Goal: Task Accomplishment & Management: Manage account settings

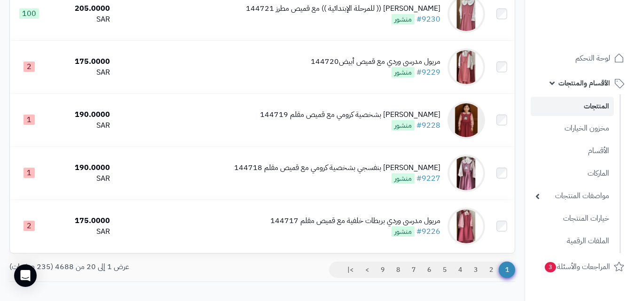
scroll to position [1036, 0]
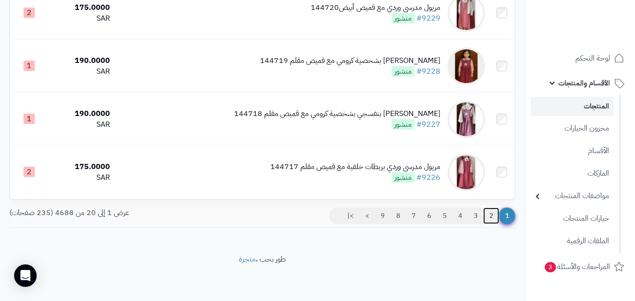
click at [486, 221] on link "2" at bounding box center [491, 216] width 16 height 17
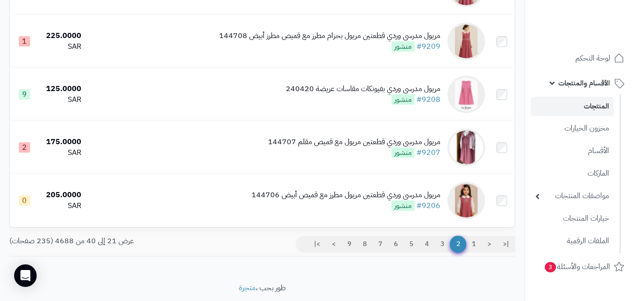
scroll to position [993, 0]
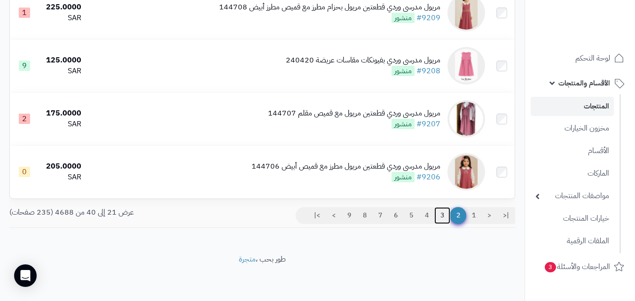
click at [447, 222] on link "3" at bounding box center [443, 215] width 16 height 17
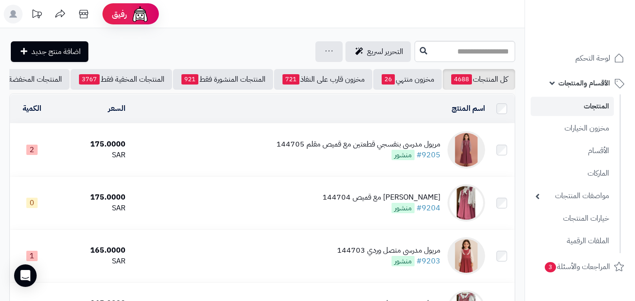
click at [499, 47] on input "text" at bounding box center [465, 51] width 101 height 21
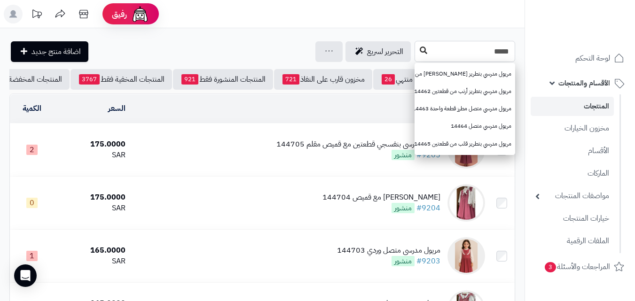
type input "*****"
click at [417, 54] on button at bounding box center [424, 51] width 14 height 18
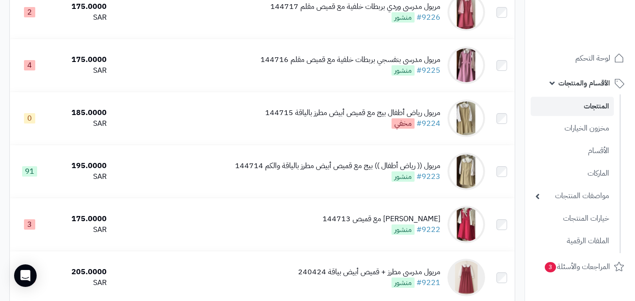
scroll to position [993, 0]
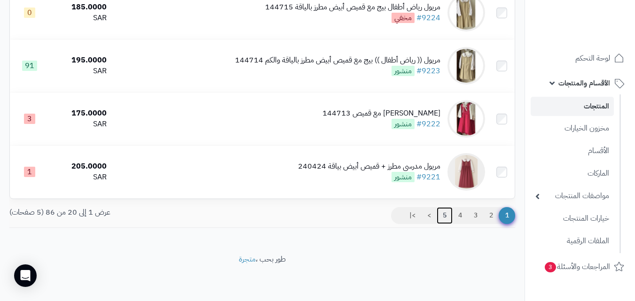
click at [446, 215] on link "5" at bounding box center [445, 215] width 16 height 17
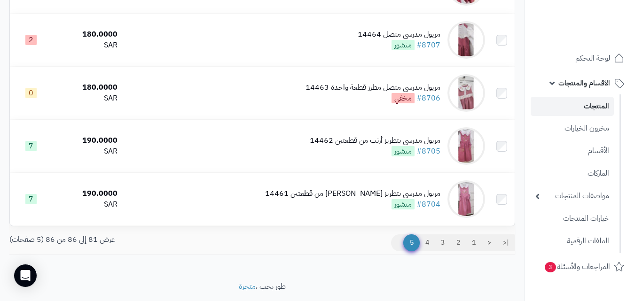
scroll to position [249, 0]
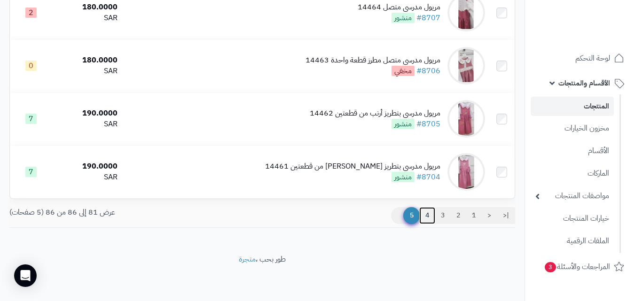
click at [432, 219] on link "4" at bounding box center [427, 215] width 16 height 17
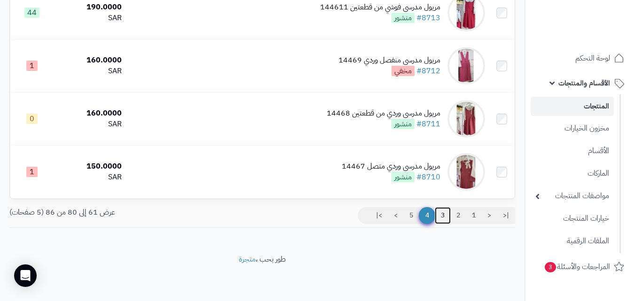
click at [441, 214] on link "3" at bounding box center [443, 215] width 16 height 17
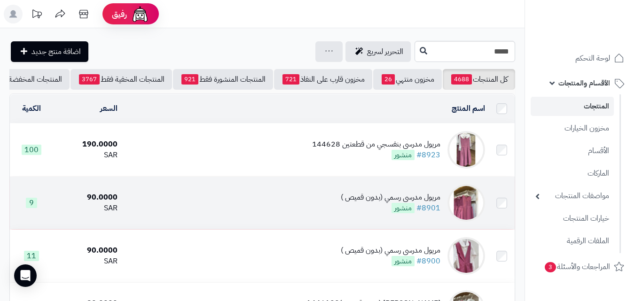
click at [360, 220] on td "مريول مدرسي رسمي (بدون قميص ) #8901 منشور" at bounding box center [305, 203] width 368 height 53
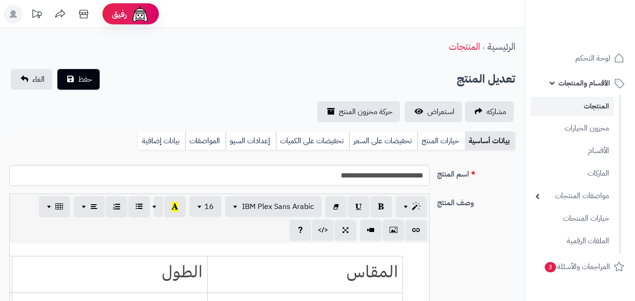
click at [438, 150] on div "بيانات أساسية خيارات المنتج تخفيضات على السعر تخفيضات على الكميات إعدادات السيو…" at bounding box center [262, 145] width 506 height 26
click at [436, 136] on link "خيارات المنتج" at bounding box center [441, 141] width 47 height 19
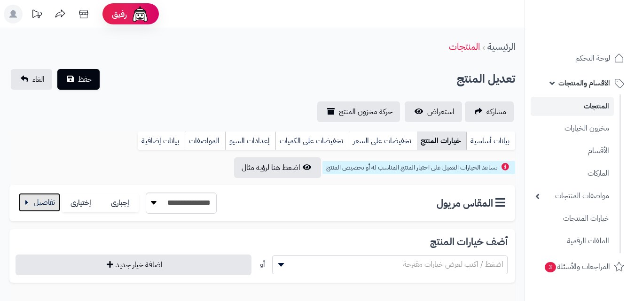
click at [54, 202] on button "button" at bounding box center [39, 202] width 42 height 19
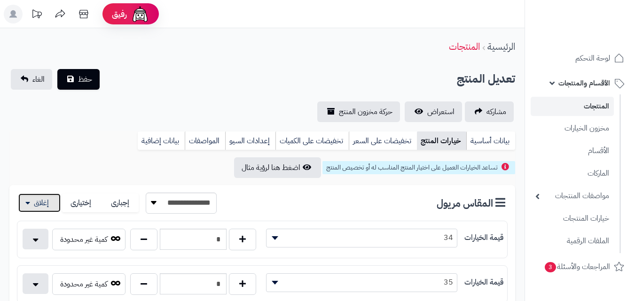
scroll to position [40, 0]
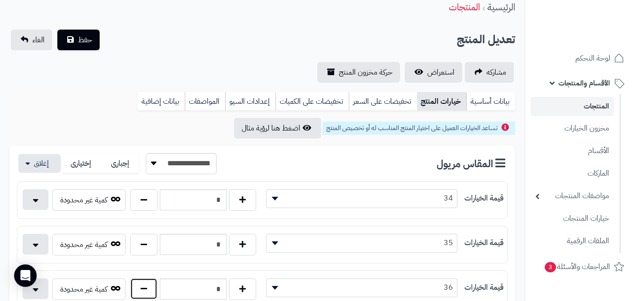
click at [136, 290] on button "button" at bounding box center [143, 289] width 27 height 22
type input "*"
click at [82, 32] on button "حفظ" at bounding box center [78, 39] width 42 height 21
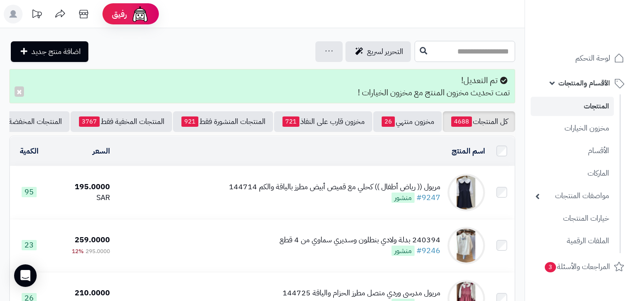
click at [415, 54] on input "text" at bounding box center [465, 51] width 101 height 21
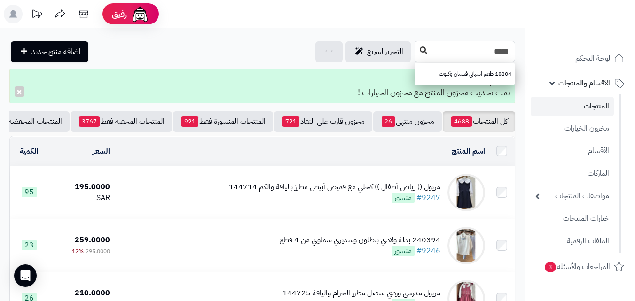
type input "*****"
click at [420, 52] on icon at bounding box center [424, 51] width 8 height 8
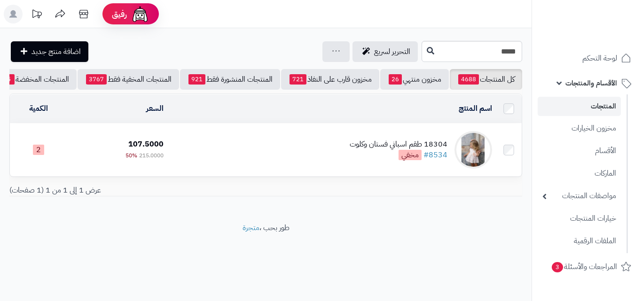
click at [337, 153] on td "18304 طقم اسباني فستان وكلوت #8534 مخفي" at bounding box center [331, 150] width 329 height 53
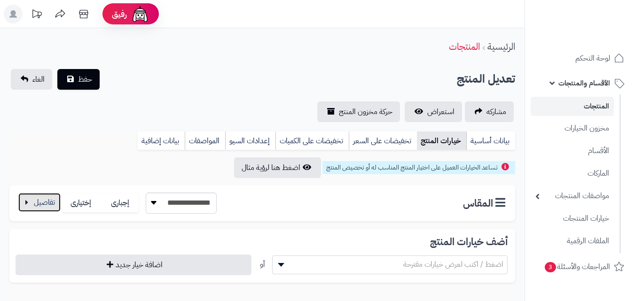
click at [36, 208] on button "button" at bounding box center [39, 202] width 42 height 19
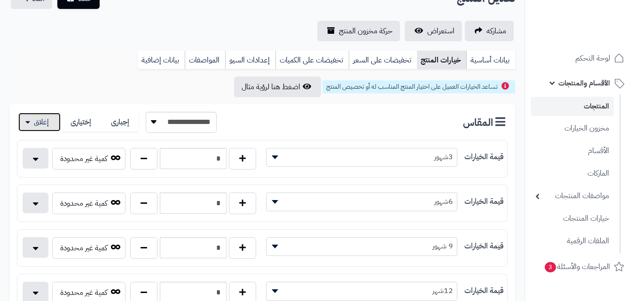
scroll to position [263, 0]
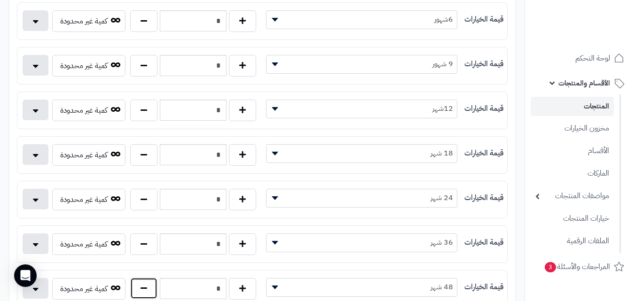
click at [141, 293] on button "button" at bounding box center [143, 289] width 27 height 22
type input "*"
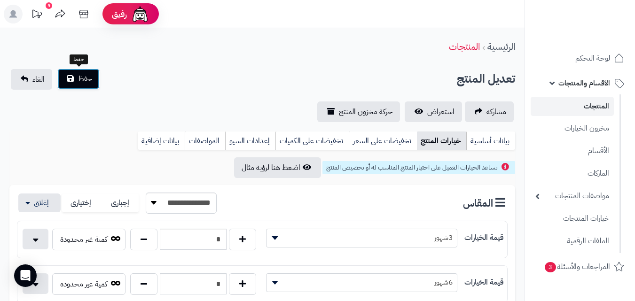
click at [95, 75] on button "حفظ" at bounding box center [78, 79] width 42 height 21
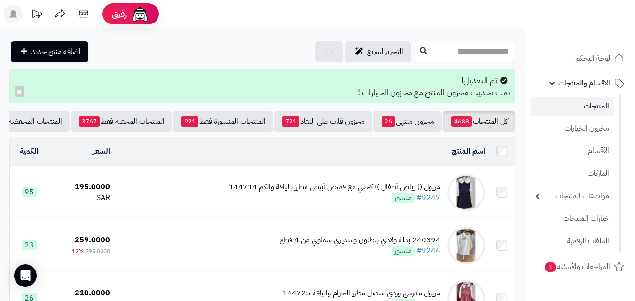
click at [461, 56] on input "text" at bounding box center [465, 51] width 101 height 21
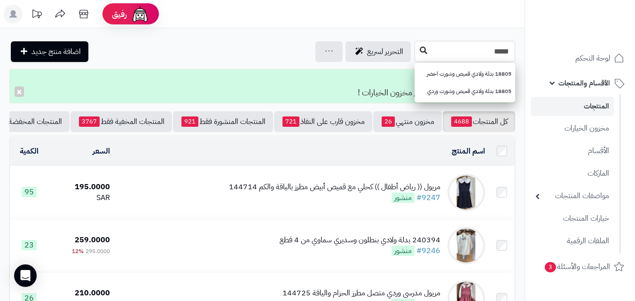
type input "*****"
click at [417, 49] on button at bounding box center [424, 51] width 14 height 18
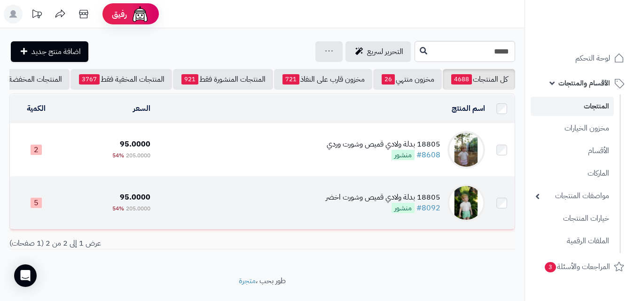
click at [301, 217] on td "18805 بدلة ولادي قميص وشورت اخضر #8092 منشور" at bounding box center [321, 203] width 335 height 53
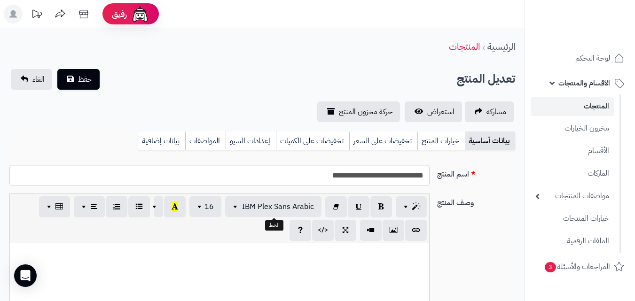
scroll to position [101, 0]
click at [444, 136] on link "خيارات المنتج" at bounding box center [441, 141] width 47 height 19
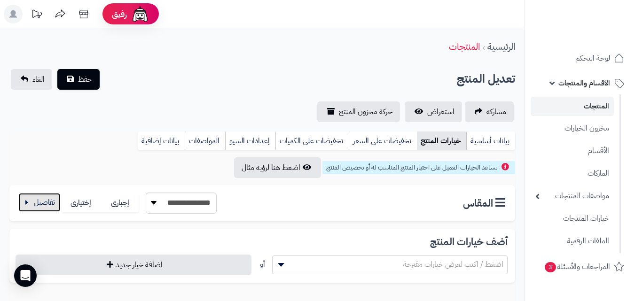
click at [50, 206] on button "button" at bounding box center [39, 202] width 42 height 19
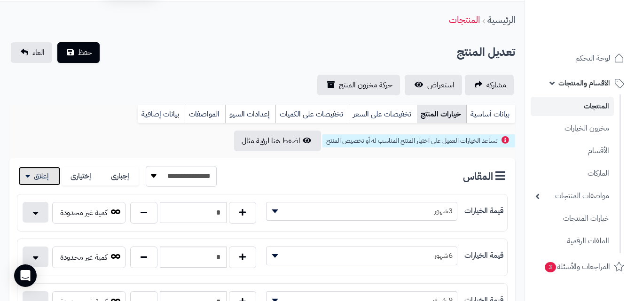
scroll to position [37, 0]
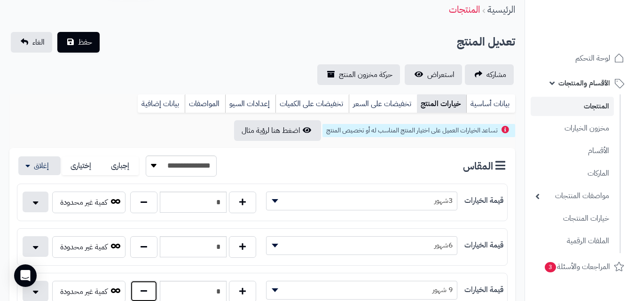
click at [148, 287] on button "button" at bounding box center [143, 292] width 27 height 22
type input "*"
click at [96, 32] on button "حفظ" at bounding box center [78, 42] width 42 height 21
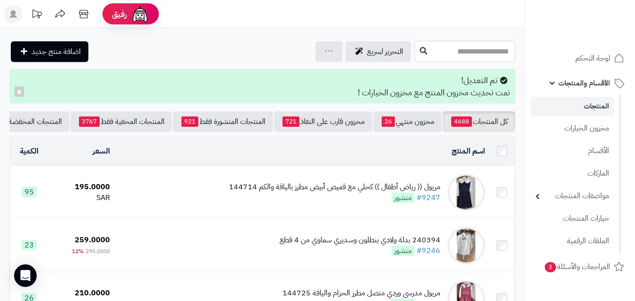
click at [418, 56] on input "text" at bounding box center [465, 51] width 101 height 21
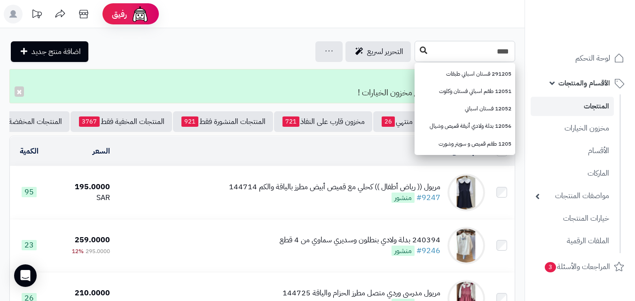
type input "****"
click at [420, 52] on icon at bounding box center [424, 51] width 8 height 8
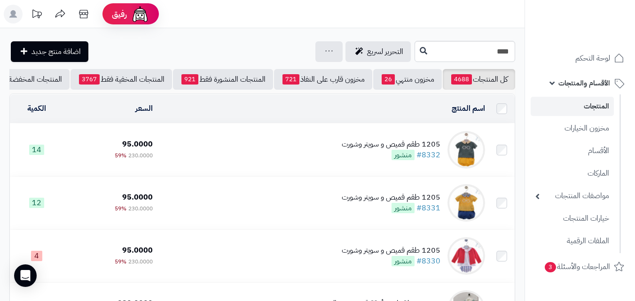
click at [344, 161] on div "1205 طقم قميص و سويتر وشورت #8332 منشور" at bounding box center [391, 150] width 99 height 22
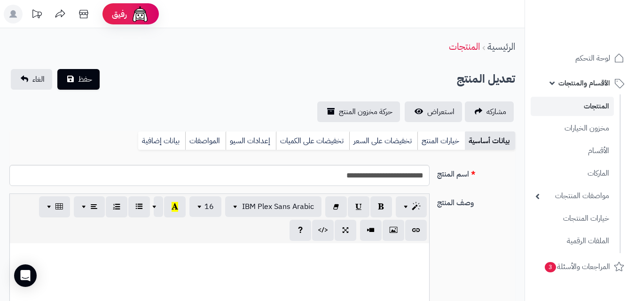
scroll to position [101, 0]
click at [451, 132] on link "خيارات المنتج" at bounding box center [441, 141] width 47 height 19
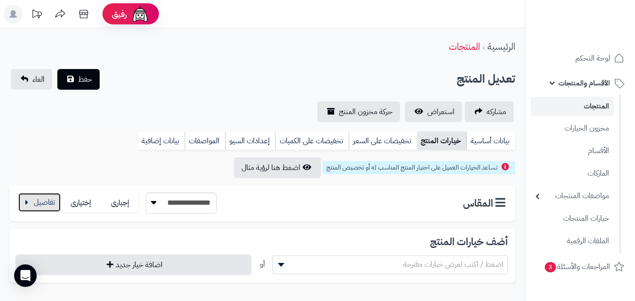
click at [53, 202] on button "button" at bounding box center [39, 202] width 42 height 19
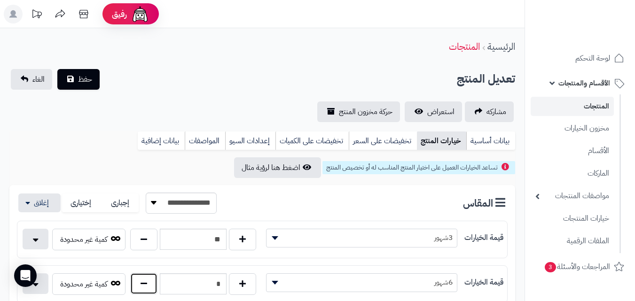
click at [145, 278] on button "button" at bounding box center [143, 284] width 27 height 22
type input "*"
click at [93, 75] on button "حفظ" at bounding box center [78, 79] width 42 height 21
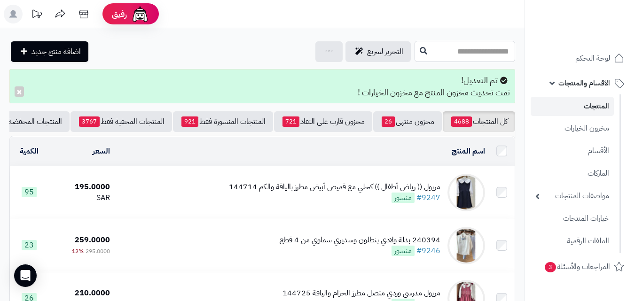
click at [415, 55] on input "text" at bounding box center [465, 51] width 101 height 21
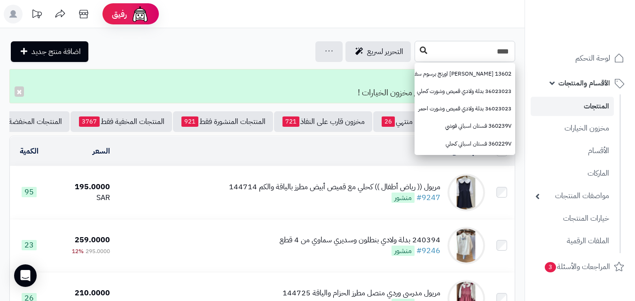
type input "****"
click at [420, 51] on icon at bounding box center [424, 51] width 8 height 8
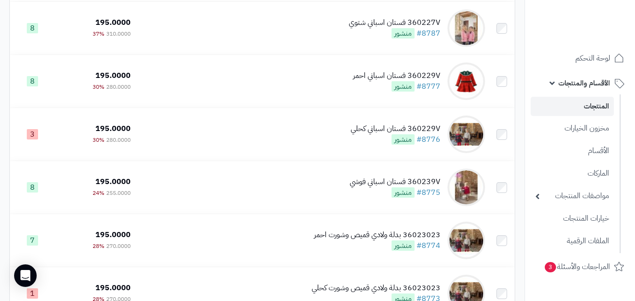
scroll to position [492, 0]
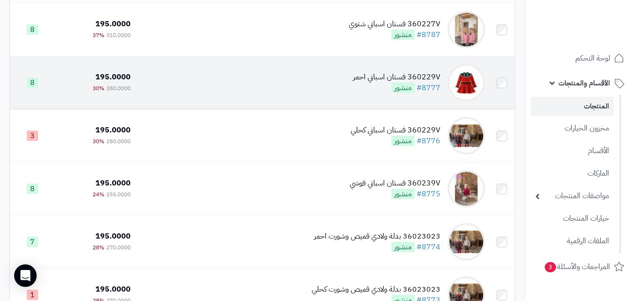
click at [291, 89] on td "360229V فستان اسباني احمر #8777 منشور" at bounding box center [312, 82] width 355 height 53
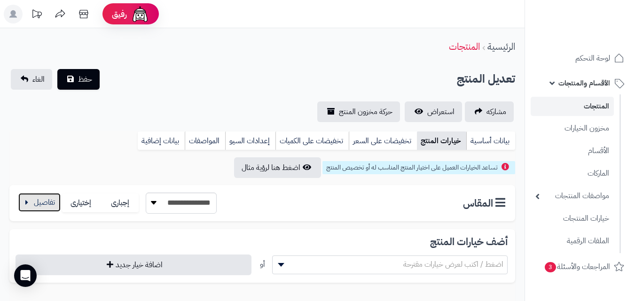
click at [25, 206] on button "button" at bounding box center [39, 202] width 42 height 19
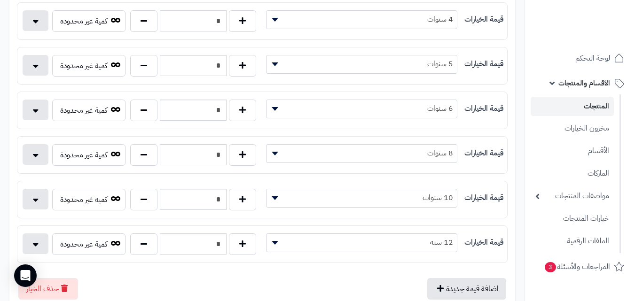
scroll to position [266, 0]
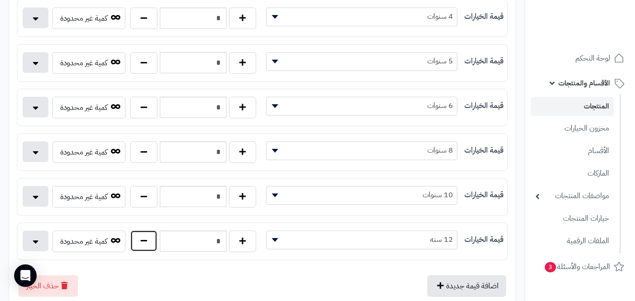
click at [135, 249] on button "button" at bounding box center [143, 241] width 27 height 22
type input "*"
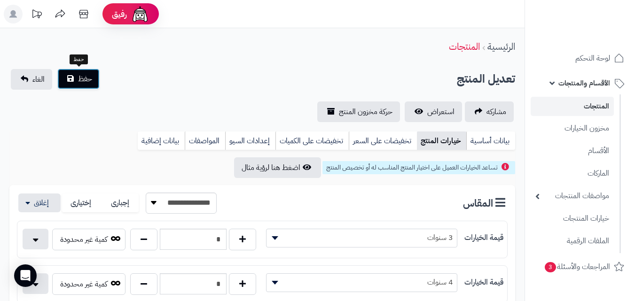
click at [95, 79] on button "حفظ" at bounding box center [78, 79] width 42 height 21
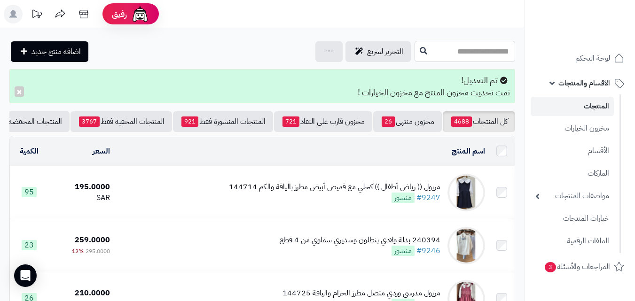
click at [438, 47] on input "text" at bounding box center [465, 51] width 101 height 21
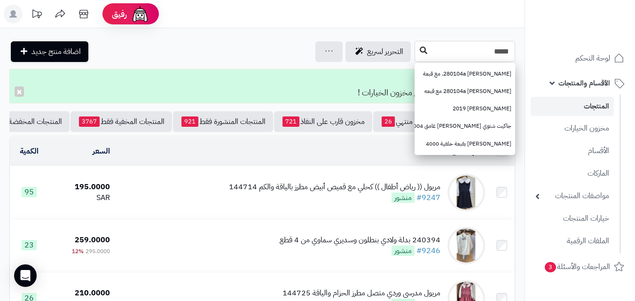
type input "*****"
click at [417, 43] on button at bounding box center [424, 51] width 14 height 18
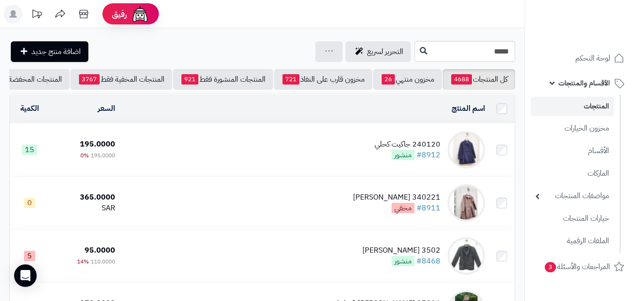
click at [331, 156] on td "240120 جاكيت كحلي #8912 منشور" at bounding box center [304, 150] width 370 height 53
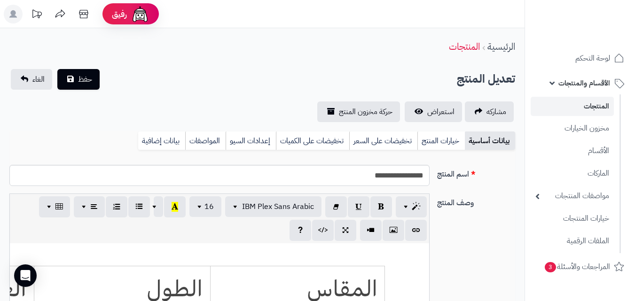
click at [451, 142] on link "خيارات المنتج" at bounding box center [441, 141] width 47 height 19
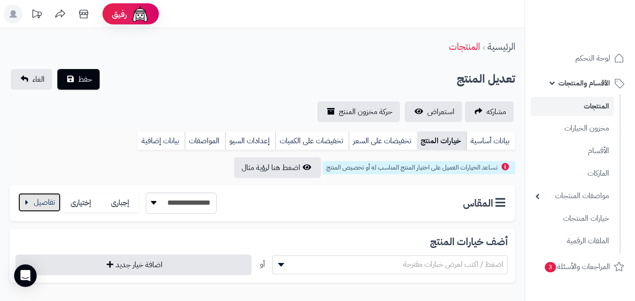
click at [46, 206] on button "button" at bounding box center [39, 202] width 42 height 19
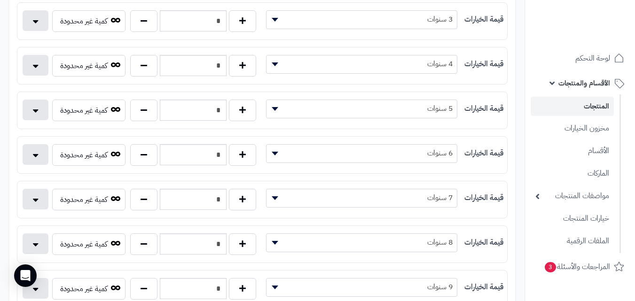
scroll to position [351, 0]
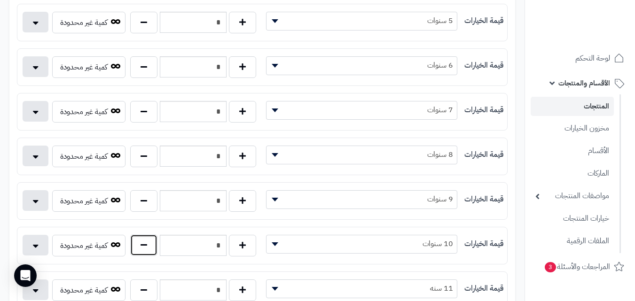
click at [139, 247] on button "button" at bounding box center [143, 246] width 27 height 22
type input "*"
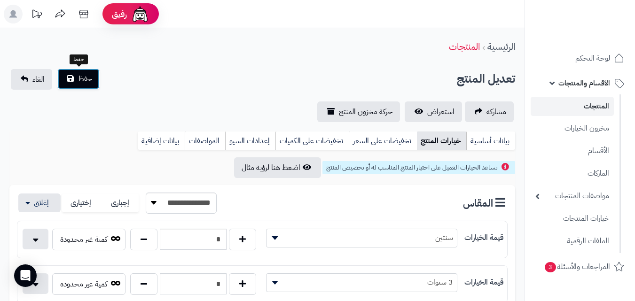
click at [85, 81] on span "حفظ" at bounding box center [85, 78] width 14 height 11
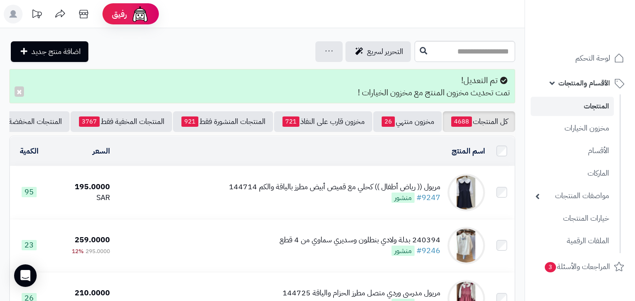
click at [419, 55] on input "text" at bounding box center [465, 51] width 101 height 21
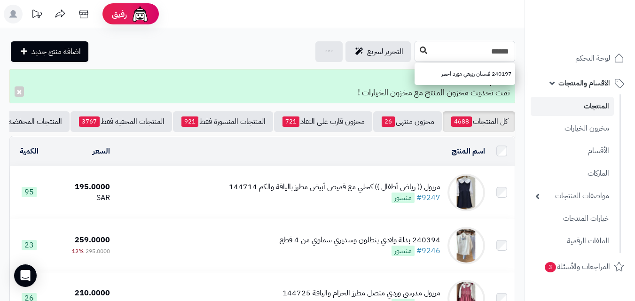
type input "******"
click at [417, 55] on button at bounding box center [424, 51] width 14 height 18
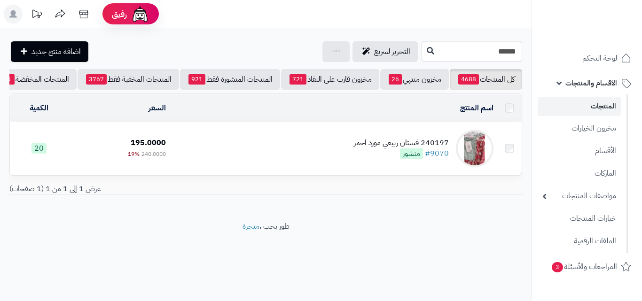
click at [277, 143] on td "240197 فستان ربيعي مورد احمر #9070 منشور" at bounding box center [334, 148] width 328 height 53
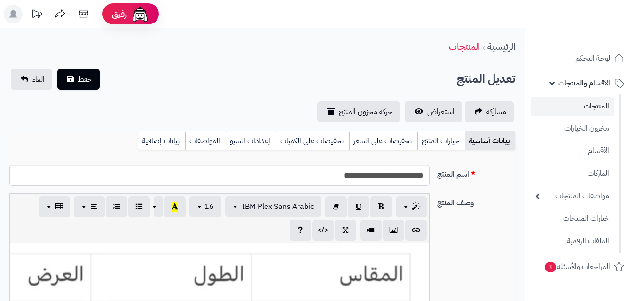
scroll to position [172, 0]
drag, startPoint x: 0, startPoint y: 0, endPoint x: 421, endPoint y: 139, distance: 443.8
click at [423, 140] on link "خيارات المنتج" at bounding box center [441, 141] width 47 height 19
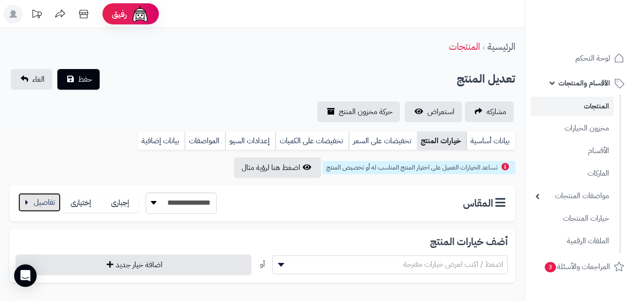
click at [48, 203] on button "button" at bounding box center [39, 202] width 42 height 19
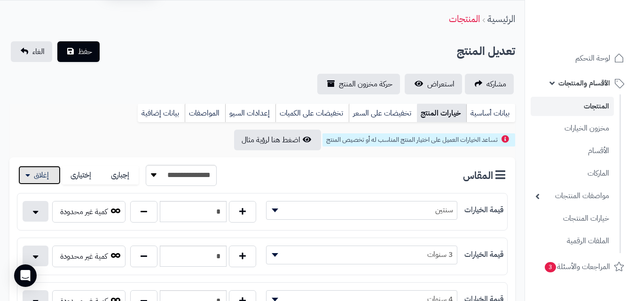
scroll to position [47, 0]
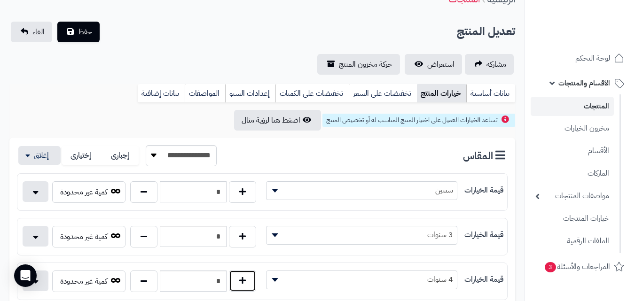
click at [240, 285] on button "button" at bounding box center [242, 281] width 27 height 22
type input "*"
click at [69, 37] on button "حفظ" at bounding box center [78, 31] width 42 height 21
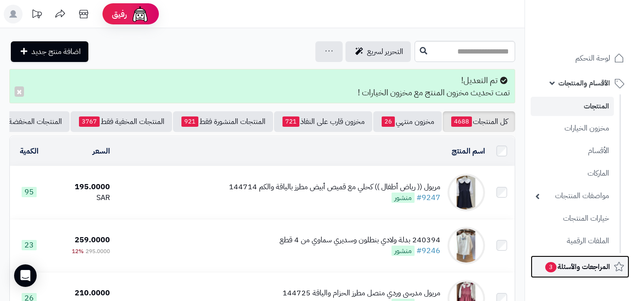
click at [595, 276] on link "المراجعات والأسئلة 3" at bounding box center [580, 267] width 99 height 23
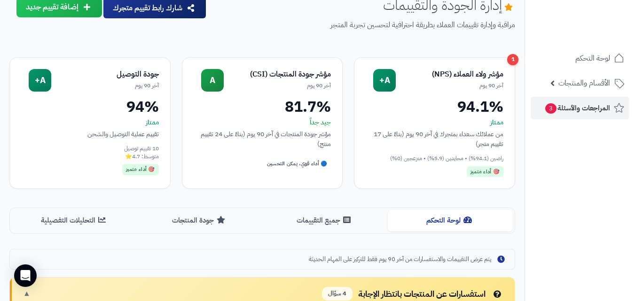
scroll to position [31, 0]
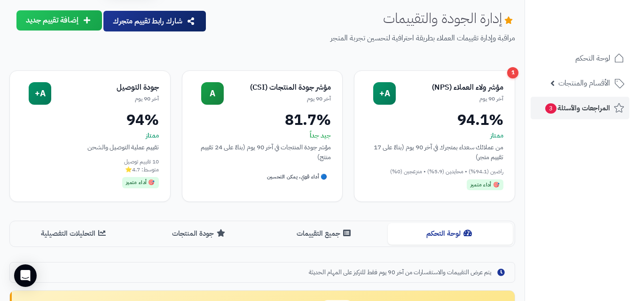
click at [567, 71] on ul "لوحة التحكم الأقسام والمنتجات المنتجات مخزون الخيارات الأقسام الماركات مواصفات …" at bounding box center [580, 83] width 110 height 72
click at [574, 81] on span "الأقسام والمنتجات" at bounding box center [585, 83] width 52 height 13
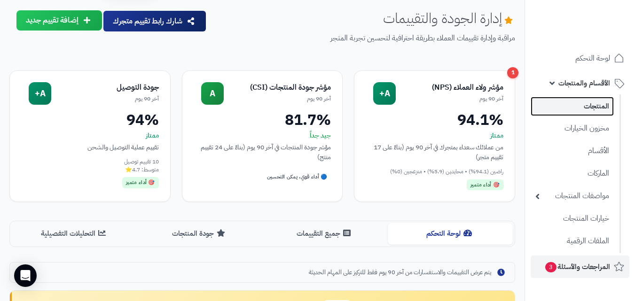
click at [578, 97] on link "المنتجات" at bounding box center [572, 106] width 83 height 19
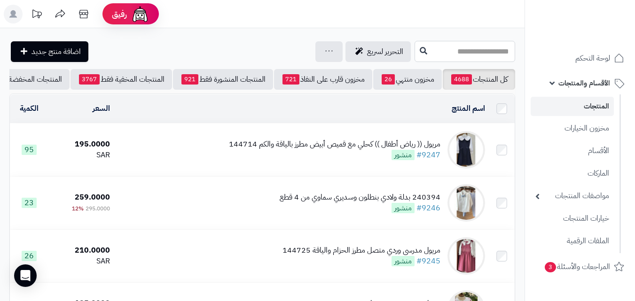
click at [463, 51] on input "text" at bounding box center [465, 51] width 101 height 21
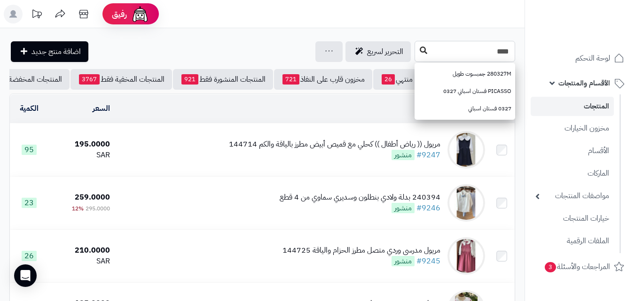
type input "****"
click at [420, 50] on icon at bounding box center [424, 51] width 8 height 8
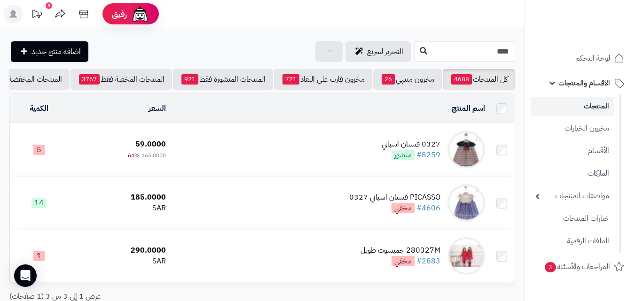
click at [210, 163] on td "0327 فستان اسباني #8259 منشور" at bounding box center [329, 150] width 319 height 53
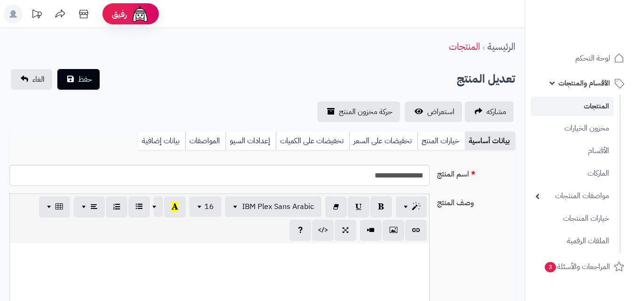
scroll to position [136, 0]
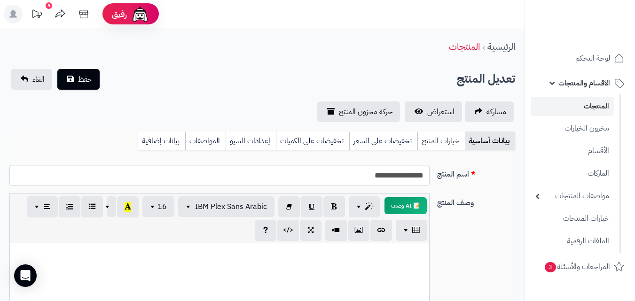
click at [449, 143] on link "خيارات المنتج" at bounding box center [441, 141] width 47 height 19
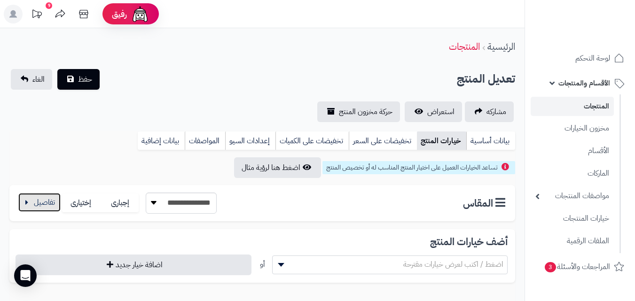
click at [44, 194] on button "button" at bounding box center [39, 202] width 42 height 19
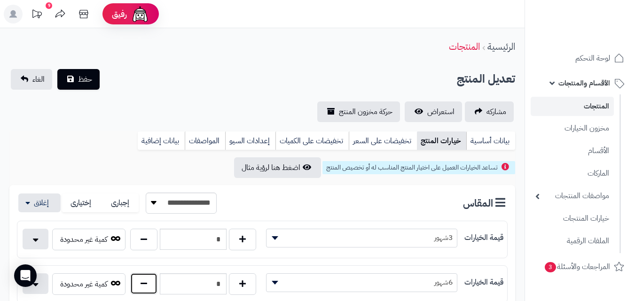
click at [138, 292] on button "button" at bounding box center [143, 284] width 27 height 22
type input "*"
click at [74, 85] on button "حفظ" at bounding box center [78, 79] width 42 height 21
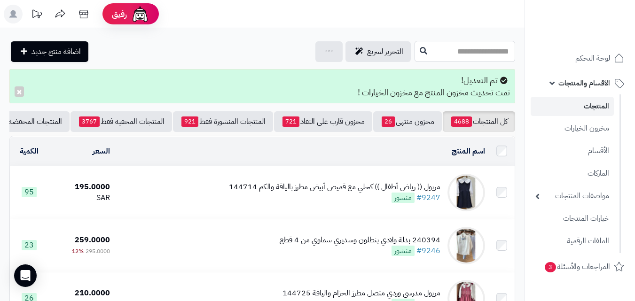
click at [415, 55] on input "text" at bounding box center [465, 51] width 101 height 21
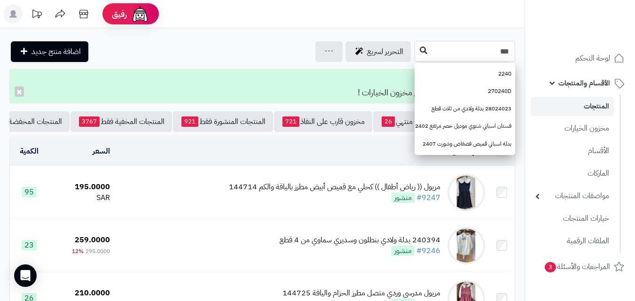
type input "***"
click at [417, 43] on button at bounding box center [424, 51] width 14 height 18
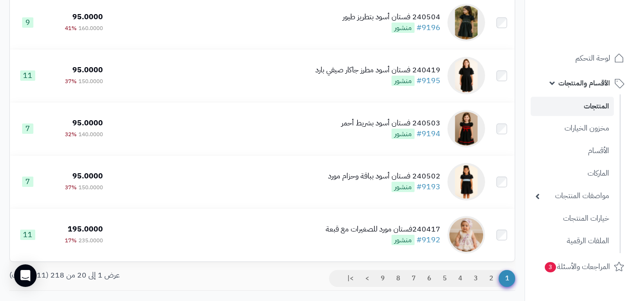
scroll to position [950, 0]
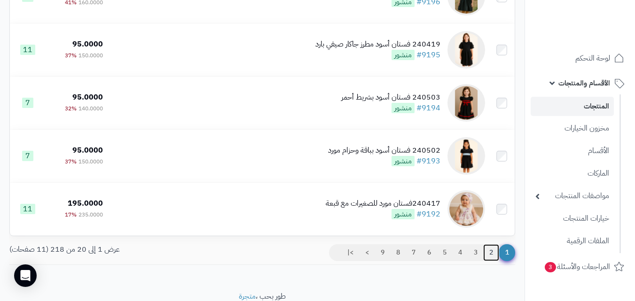
drag, startPoint x: 490, startPoint y: 254, endPoint x: 457, endPoint y: 266, distance: 35.0
click at [490, 254] on link "2" at bounding box center [491, 253] width 16 height 17
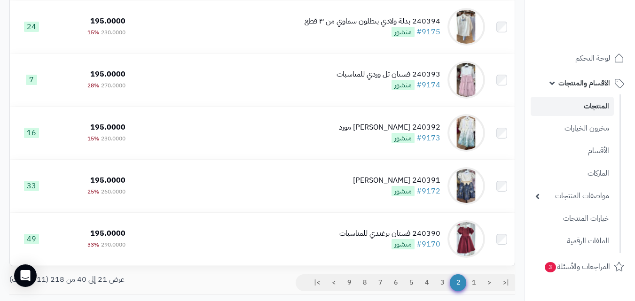
scroll to position [993, 0]
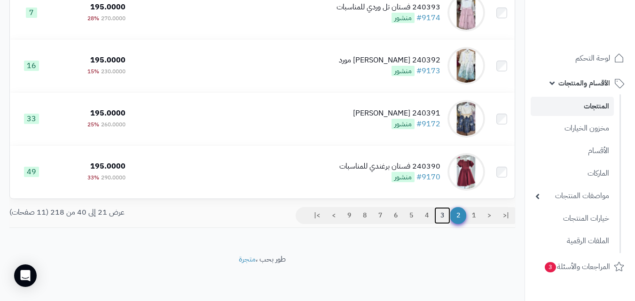
click at [440, 220] on link "3" at bounding box center [443, 215] width 16 height 17
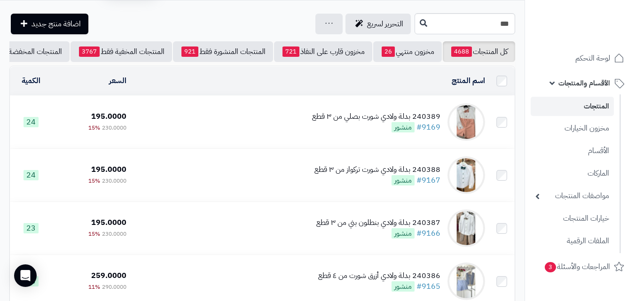
scroll to position [993, 0]
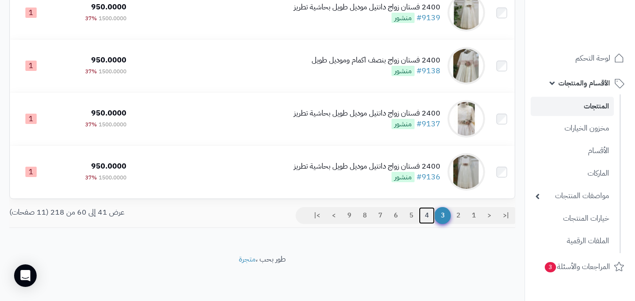
click at [428, 213] on link "4" at bounding box center [427, 215] width 16 height 17
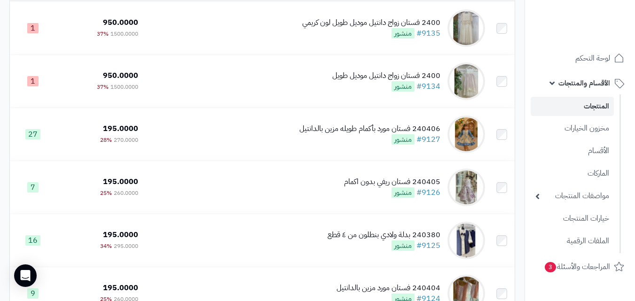
scroll to position [124, 0]
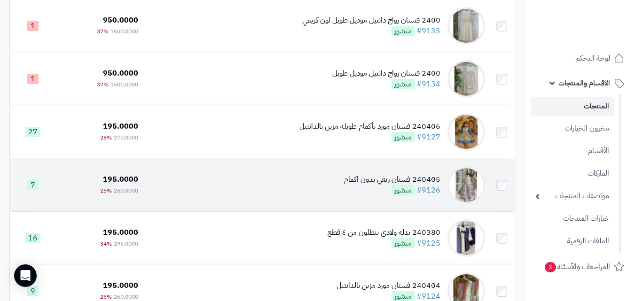
click at [343, 190] on td "240405 فستان ريفي بدون اكمام #9126 منشور" at bounding box center [315, 185] width 347 height 53
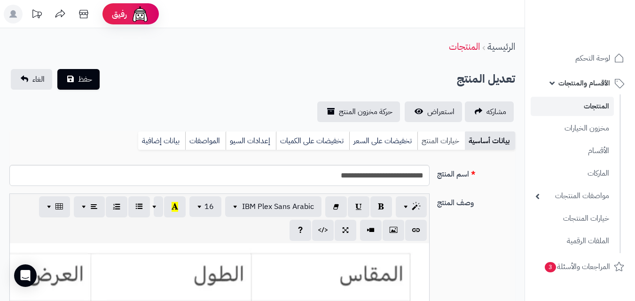
scroll to position [172, 0]
click at [430, 141] on link "خيارات المنتج" at bounding box center [441, 141] width 47 height 19
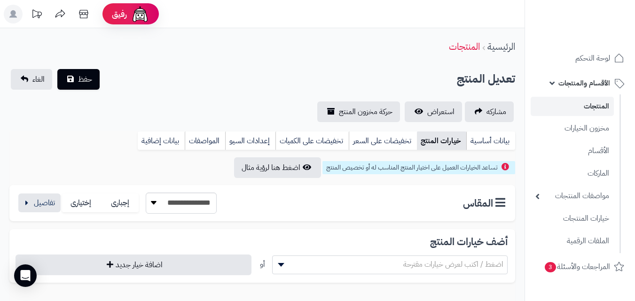
click at [32, 191] on div "**********" at bounding box center [262, 203] width 506 height 36
click at [28, 216] on div "**********" at bounding box center [262, 203] width 506 height 36
click at [32, 205] on button "button" at bounding box center [39, 202] width 42 height 19
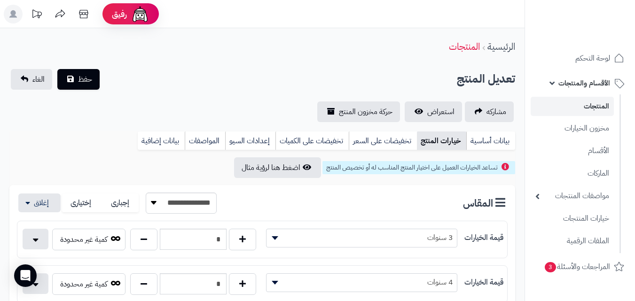
click at [129, 244] on div "*" at bounding box center [193, 240] width 131 height 22
click at [141, 244] on button "button" at bounding box center [143, 240] width 27 height 22
type input "*"
click at [88, 80] on span "حفظ" at bounding box center [85, 78] width 14 height 11
